Goal: Task Accomplishment & Management: Use online tool/utility

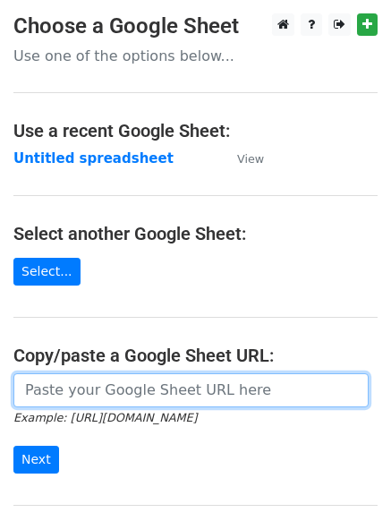
click at [174, 387] on input "url" at bounding box center [190, 390] width 355 height 34
paste input "https://docs.google.com/spreadsheets/d/1XN9qDQx9Yi-i48aYQOW7rvpTMH2w5YFdVEmxh9U…"
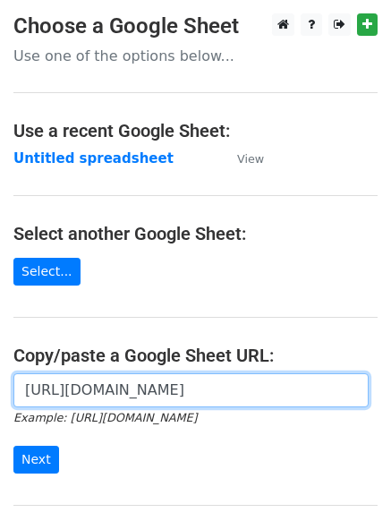
scroll to position [0, 410]
type input "https://docs.google.com/spreadsheets/d/1XN9qDQx9Yi-i48aYQOW7rvpTMH2w5YFdVEmxh9U…"
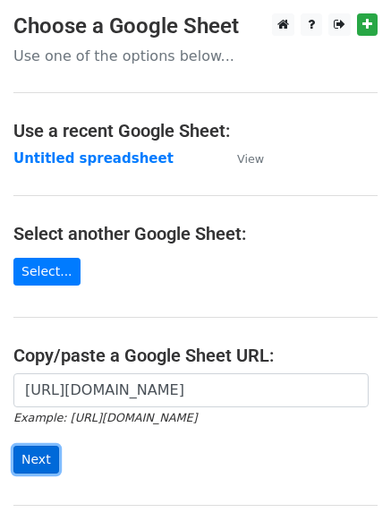
scroll to position [0, 0]
click at [37, 454] on input "Next" at bounding box center [36, 460] width 46 height 28
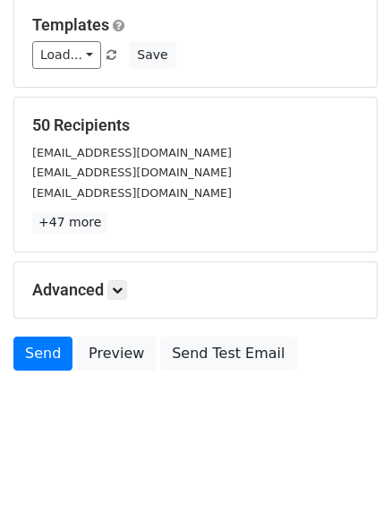
scroll to position [174, 0]
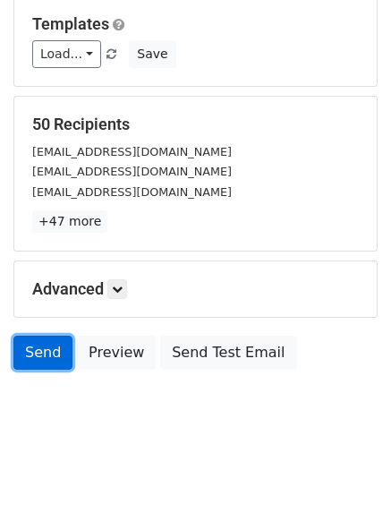
click at [28, 345] on link "Send" at bounding box center [42, 353] width 59 height 34
